Goal: Communication & Community: Answer question/provide support

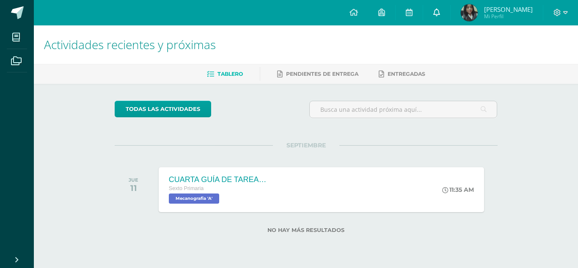
click at [430, 18] on link at bounding box center [436, 12] width 27 height 25
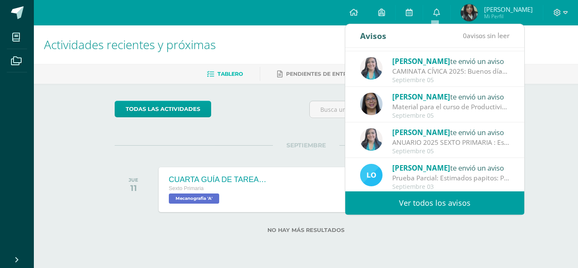
scroll to position [85, 0]
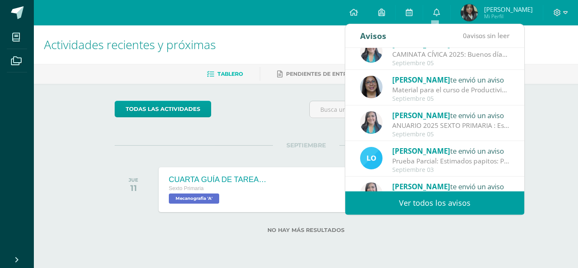
click at [438, 121] on div "ANUARIO 2025 SEXTO PRIMARIA : Estudiantes: Envío enlace para trabajar lo solici…" at bounding box center [451, 126] width 118 height 10
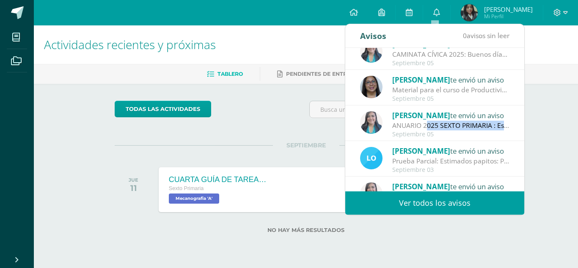
click at [438, 121] on div "ANUARIO 2025 SEXTO PRIMARIA : Estudiantes: Envío enlace para trabajar lo solici…" at bounding box center [451, 126] width 118 height 10
click at [380, 118] on img at bounding box center [371, 122] width 22 height 22
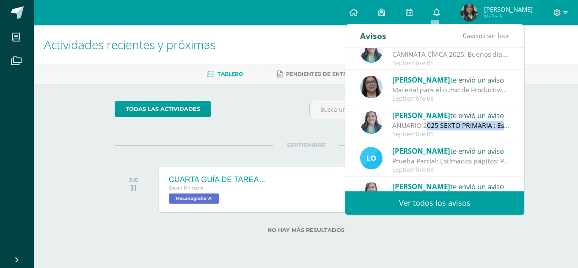
click at [380, 118] on img at bounding box center [371, 122] width 22 height 22
click at [365, 120] on img at bounding box center [371, 122] width 22 height 22
click at [379, 127] on img at bounding box center [371, 122] width 22 height 22
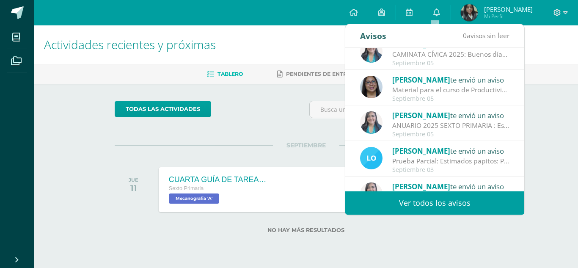
click at [468, 155] on div "[PERSON_NAME] te envió un aviso" at bounding box center [451, 150] width 118 height 11
click at [454, 113] on div "[PERSON_NAME] te envió un aviso" at bounding box center [451, 115] width 118 height 11
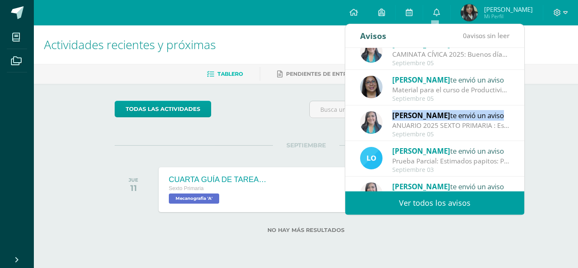
click at [368, 129] on img at bounding box center [371, 122] width 22 height 22
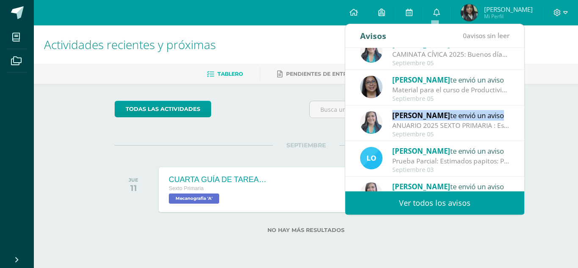
click at [368, 129] on div "[PERSON_NAME] te envió un aviso ANUARIO 2025 SEXTO PRIMARIA : Estudiantes: Enví…" at bounding box center [434, 123] width 179 height 36
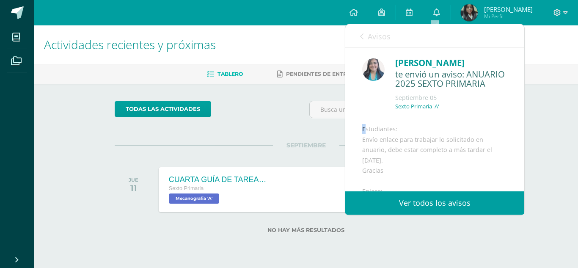
click at [368, 129] on div "Estudiantes: Envío enlace para trabajar lo solicitado en anuario, debe estar co…" at bounding box center [434, 207] width 145 height 166
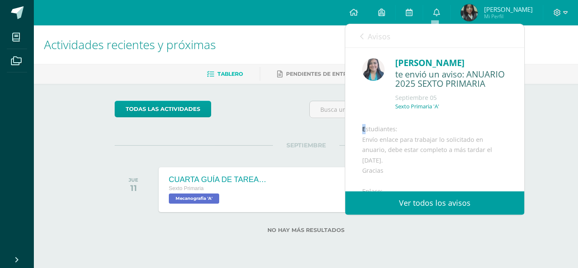
click at [368, 129] on div "Estudiantes: Envío enlace para trabajar lo solicitado en anuario, debe estar co…" at bounding box center [434, 207] width 145 height 166
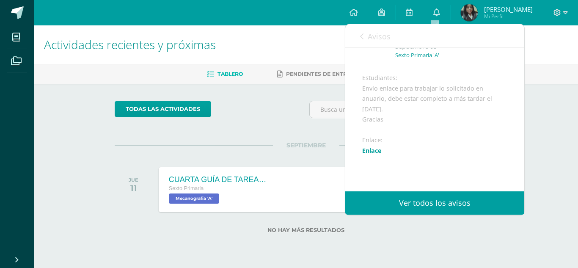
scroll to position [68, 0]
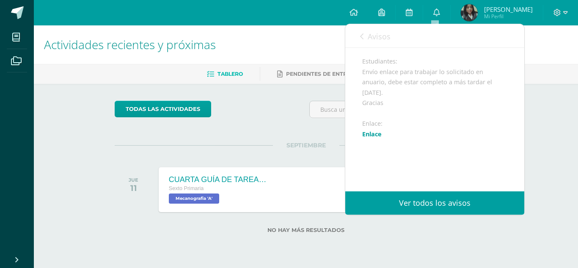
click at [368, 138] on link "Enlace" at bounding box center [371, 134] width 19 height 8
